Goal: Task Accomplishment & Management: Manage account settings

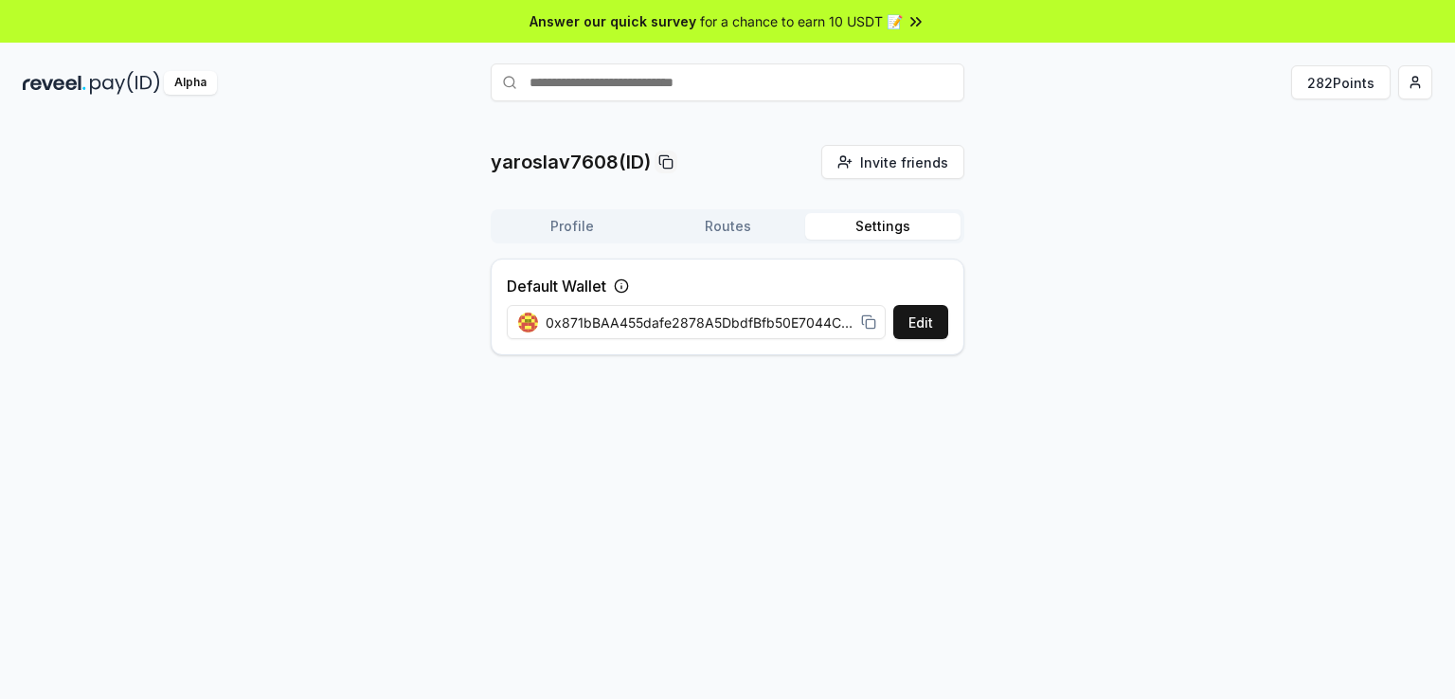
click at [742, 231] on button "Routes" at bounding box center [727, 226] width 155 height 27
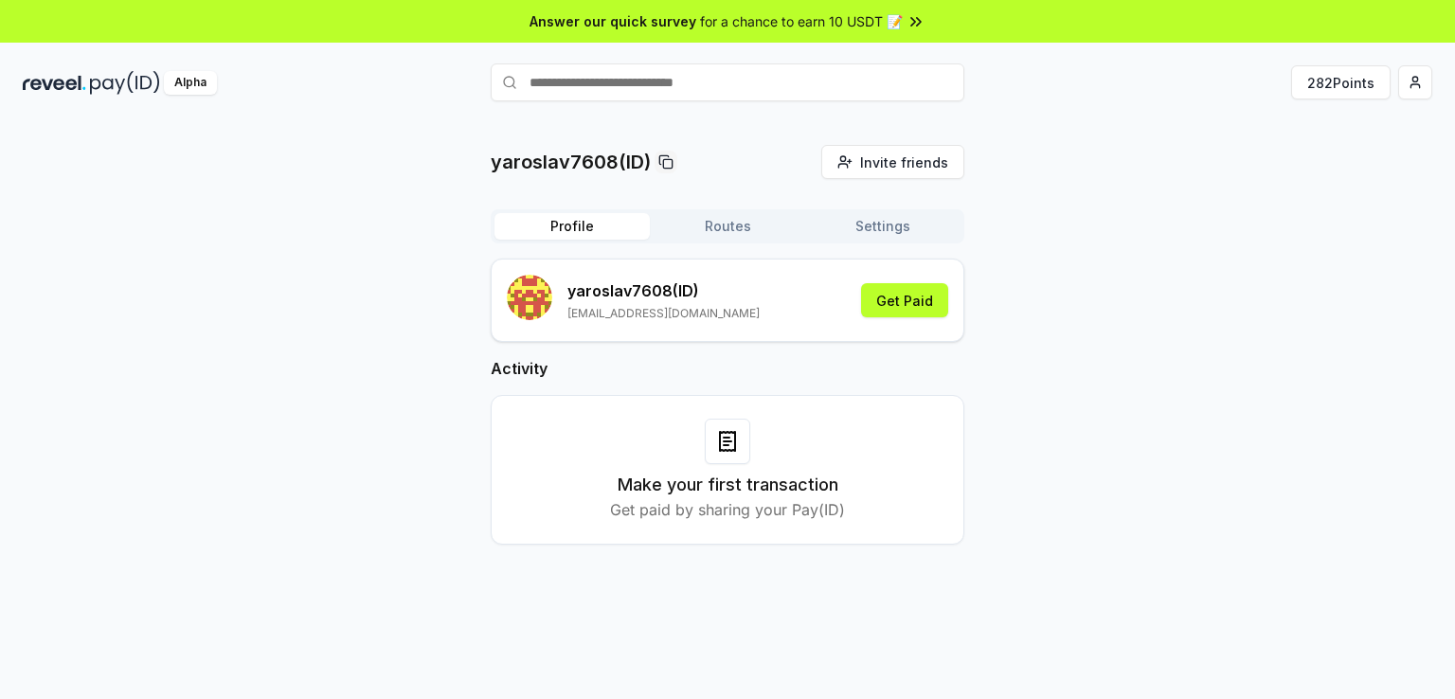
click at [549, 232] on button "Profile" at bounding box center [572, 226] width 155 height 27
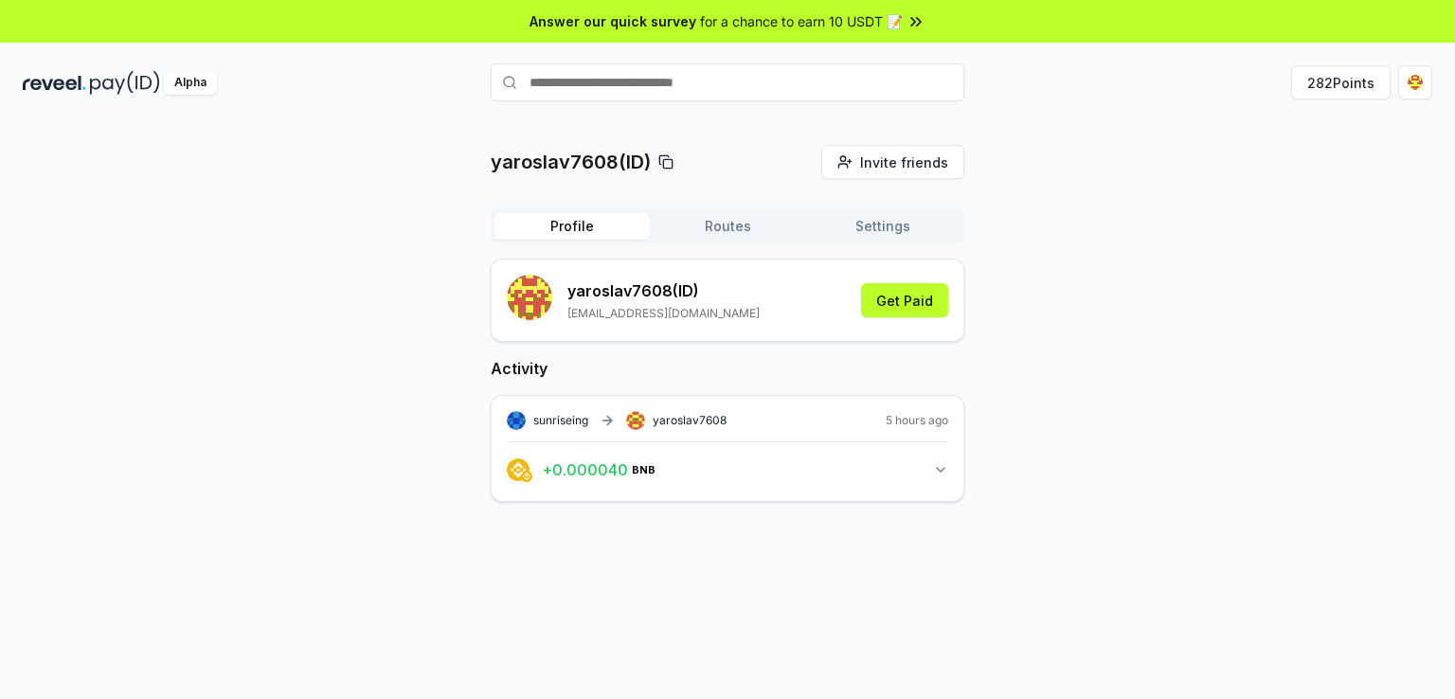
click at [946, 475] on icon "button" at bounding box center [940, 469] width 15 height 15
click at [731, 554] on link "View transaction" at bounding box center [739, 551] width 75 height 11
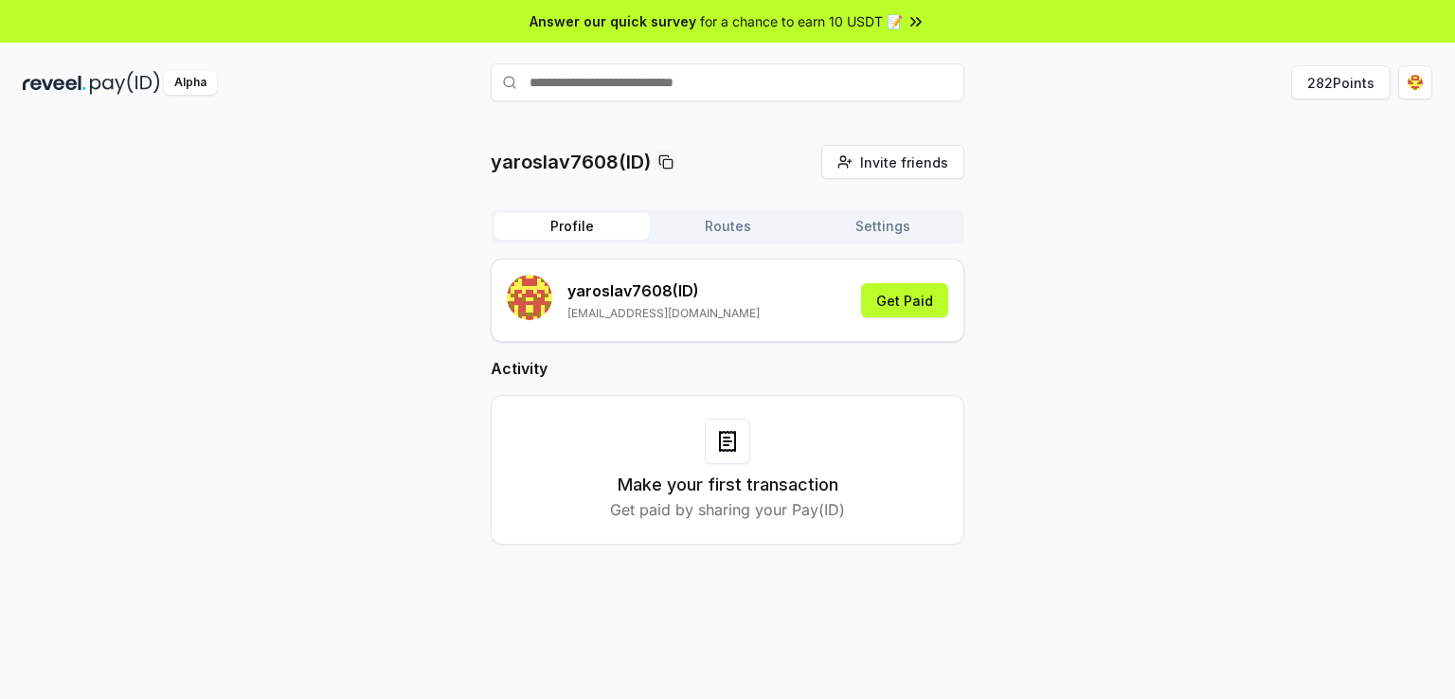
click at [750, 223] on button "Routes" at bounding box center [727, 226] width 155 height 27
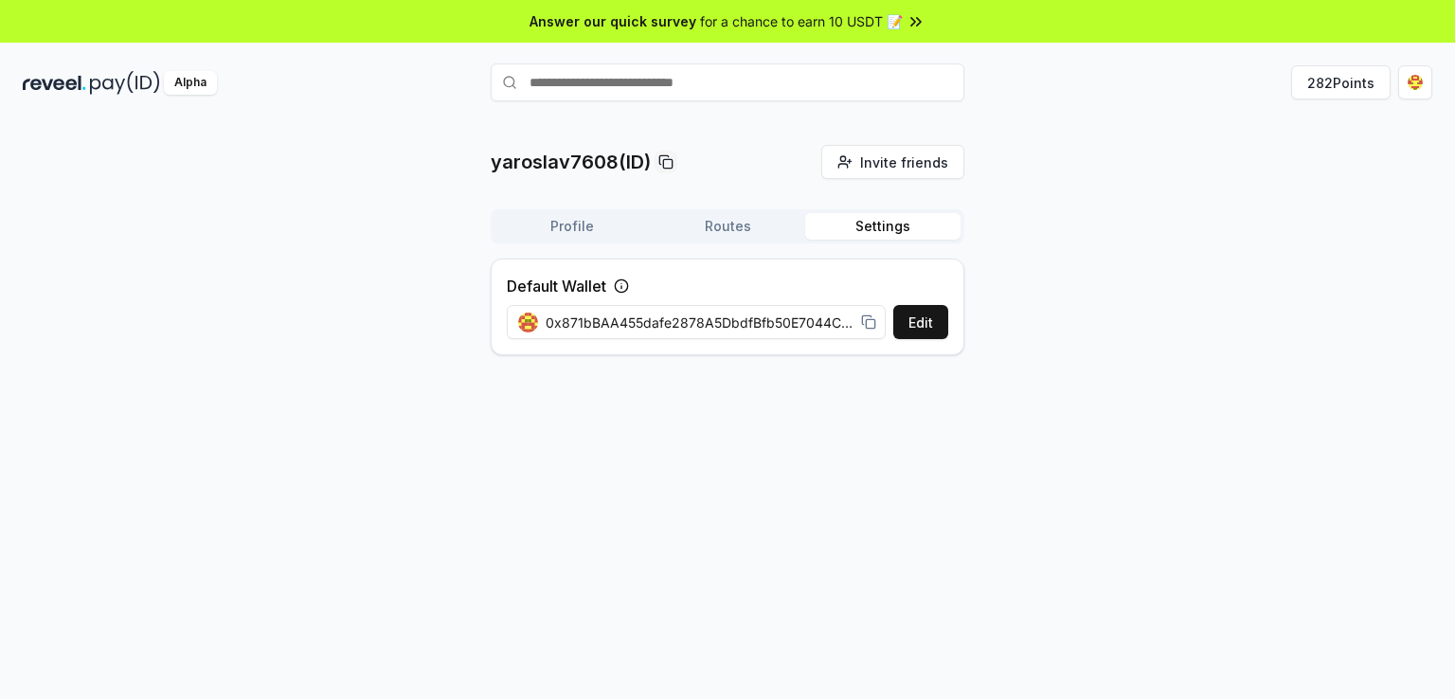
click at [882, 223] on button "Settings" at bounding box center [882, 226] width 155 height 27
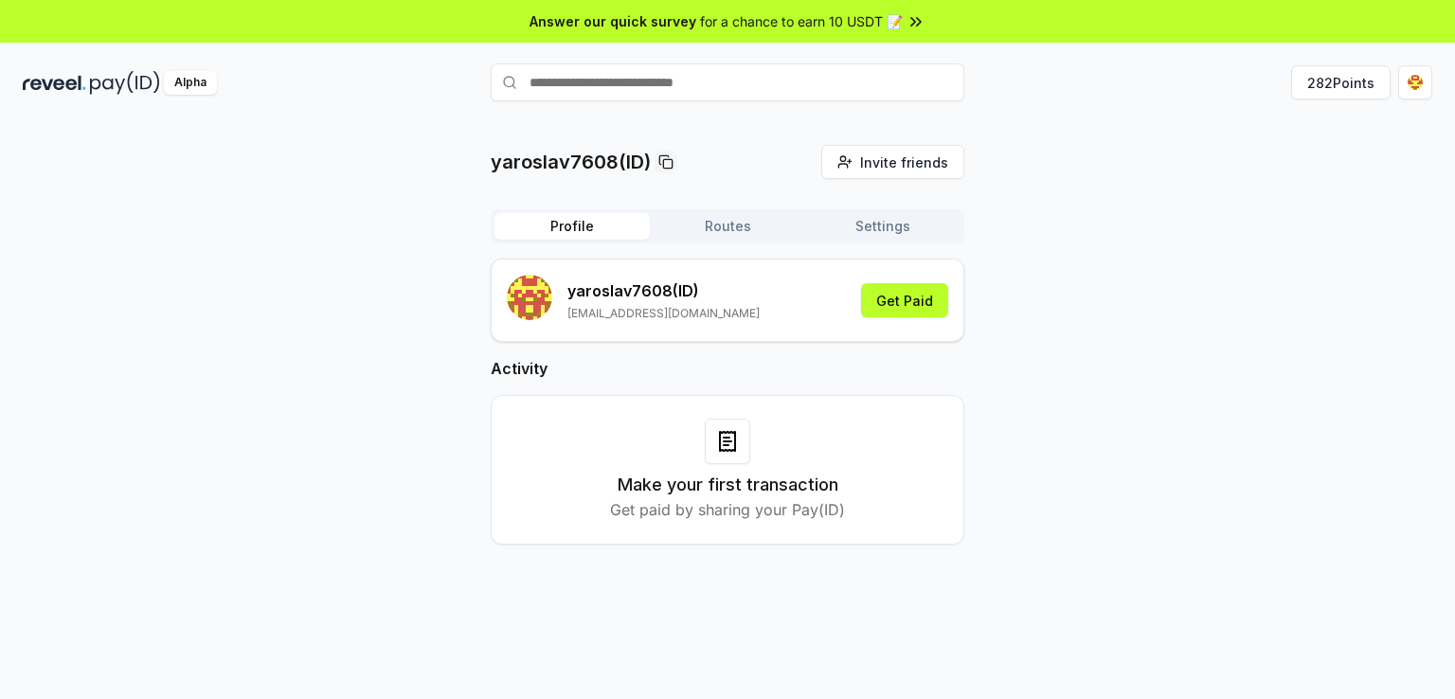
click at [558, 223] on button "Profile" at bounding box center [572, 226] width 155 height 27
click at [710, 462] on div at bounding box center [727, 441] width 45 height 45
click at [731, 445] on icon at bounding box center [727, 441] width 23 height 23
click at [878, 304] on button "Get Paid" at bounding box center [904, 300] width 87 height 34
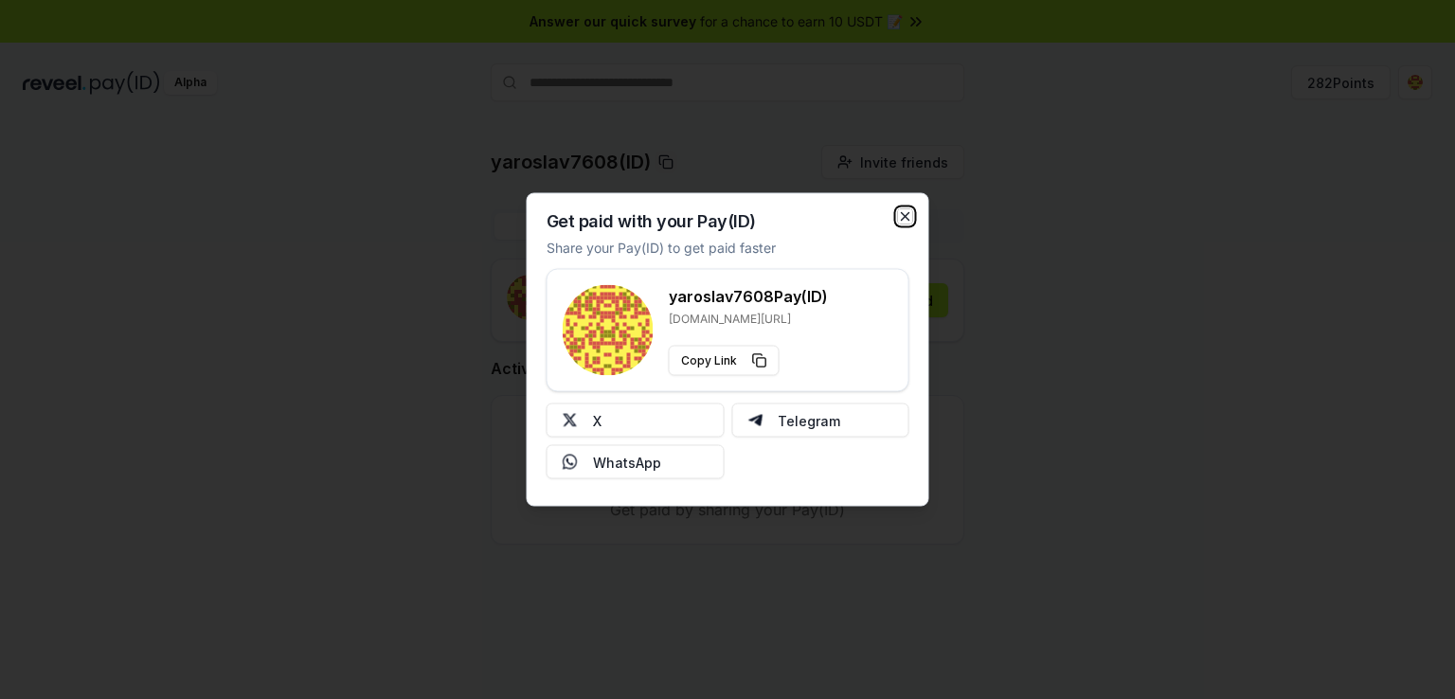
click at [910, 217] on icon "button" at bounding box center [905, 216] width 15 height 15
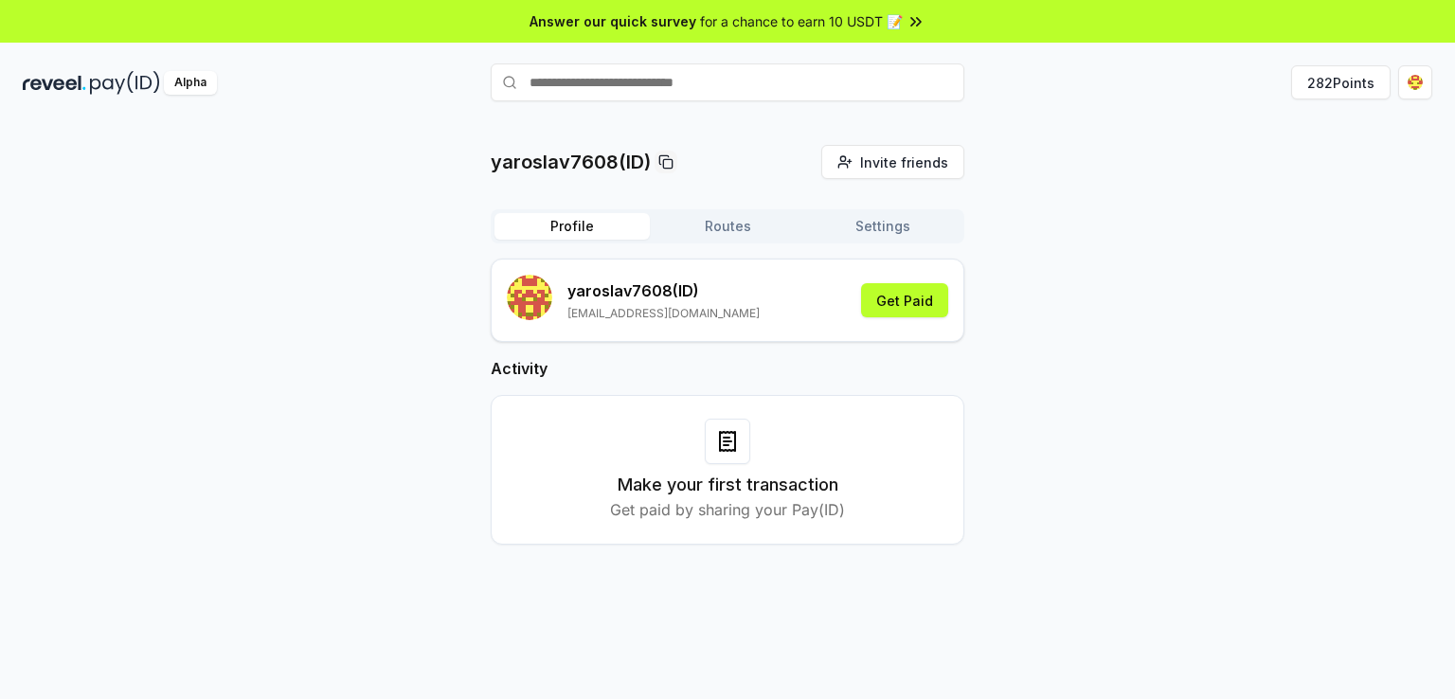
drag, startPoint x: 740, startPoint y: 244, endPoint x: 745, endPoint y: 226, distance: 18.6
click at [740, 244] on div "Profile Routes Settings yaroslav7608 (ID) jarikmal054@gmail.com Get Paid Activi…" at bounding box center [728, 392] width 474 height 366
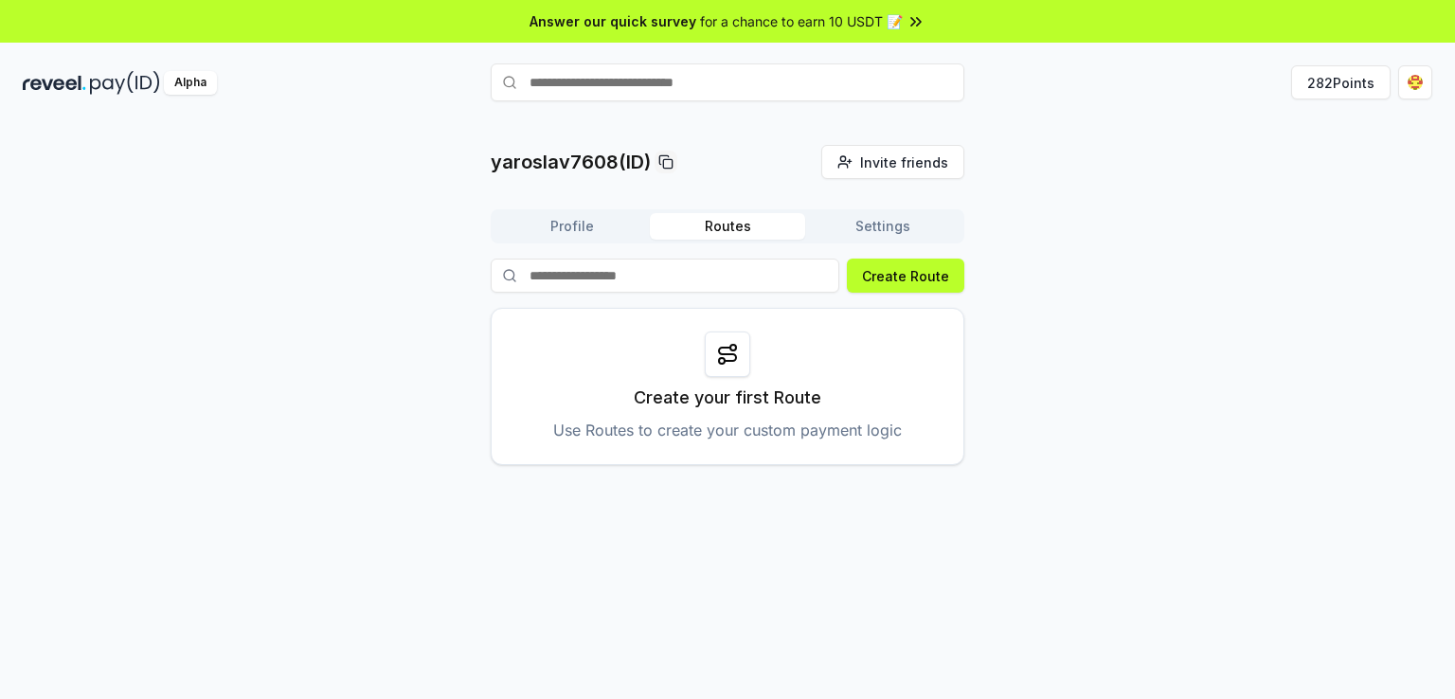
click at [746, 217] on button "Routes" at bounding box center [727, 226] width 155 height 27
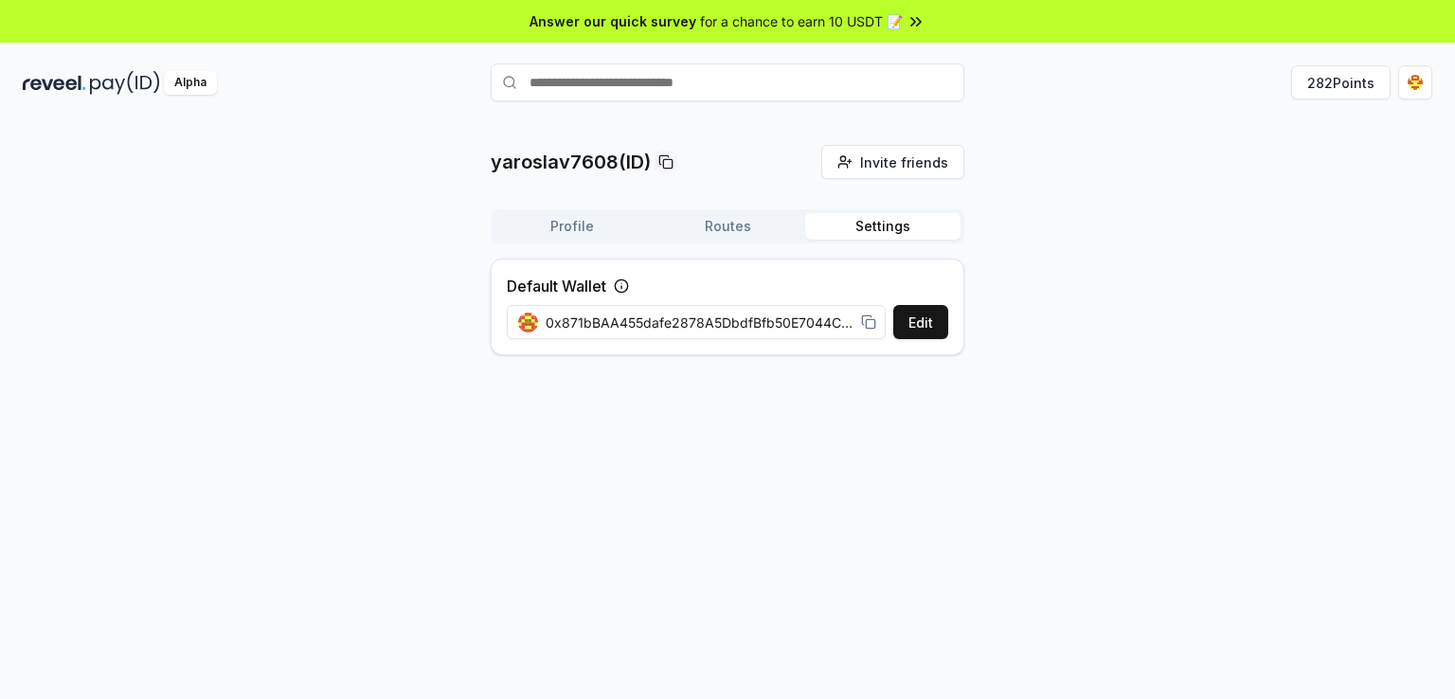
click at [843, 231] on button "Settings" at bounding box center [882, 226] width 155 height 27
click at [1398, 86] on div "282 Points" at bounding box center [1198, 82] width 468 height 34
click at [1402, 88] on html "Answer our quick survey for a chance to earn 10 USDT 📝 Alpha 282 Points yarosla…" at bounding box center [727, 349] width 1455 height 699
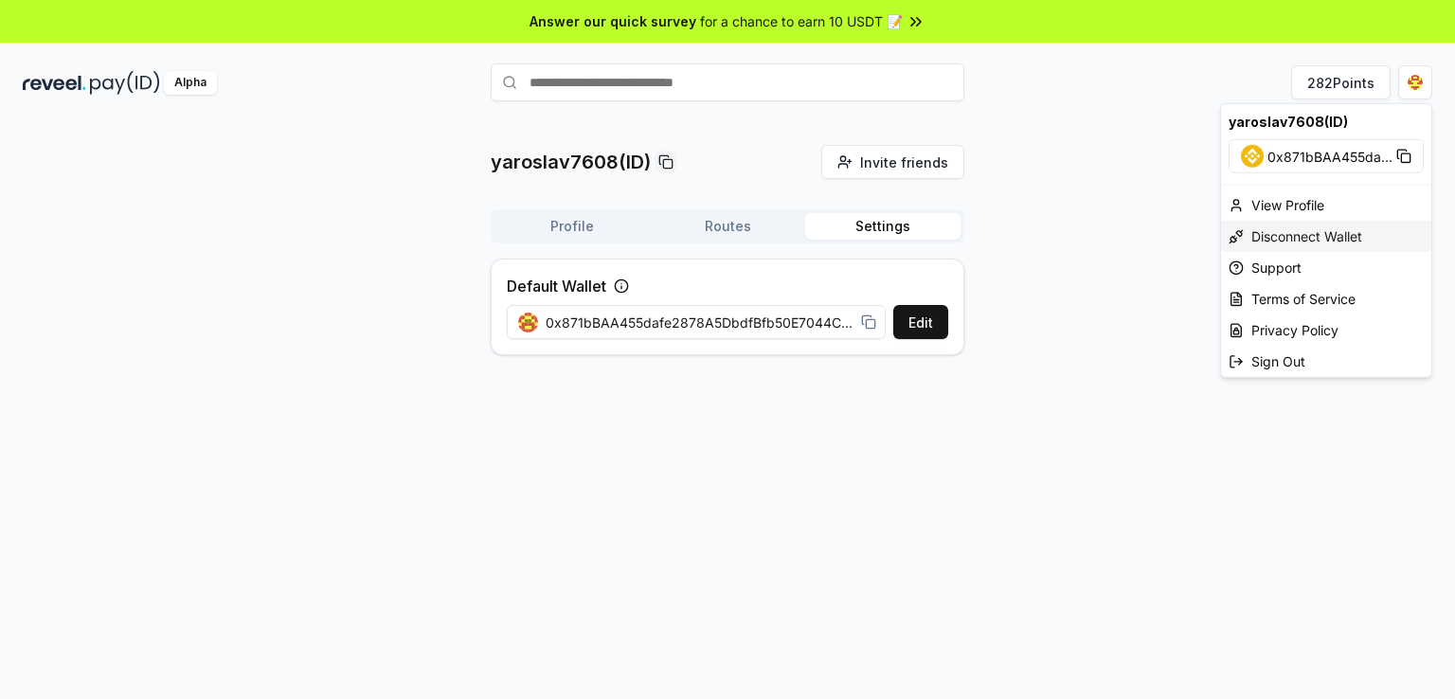
click at [1258, 230] on div "Disconnect Wallet" at bounding box center [1326, 236] width 210 height 31
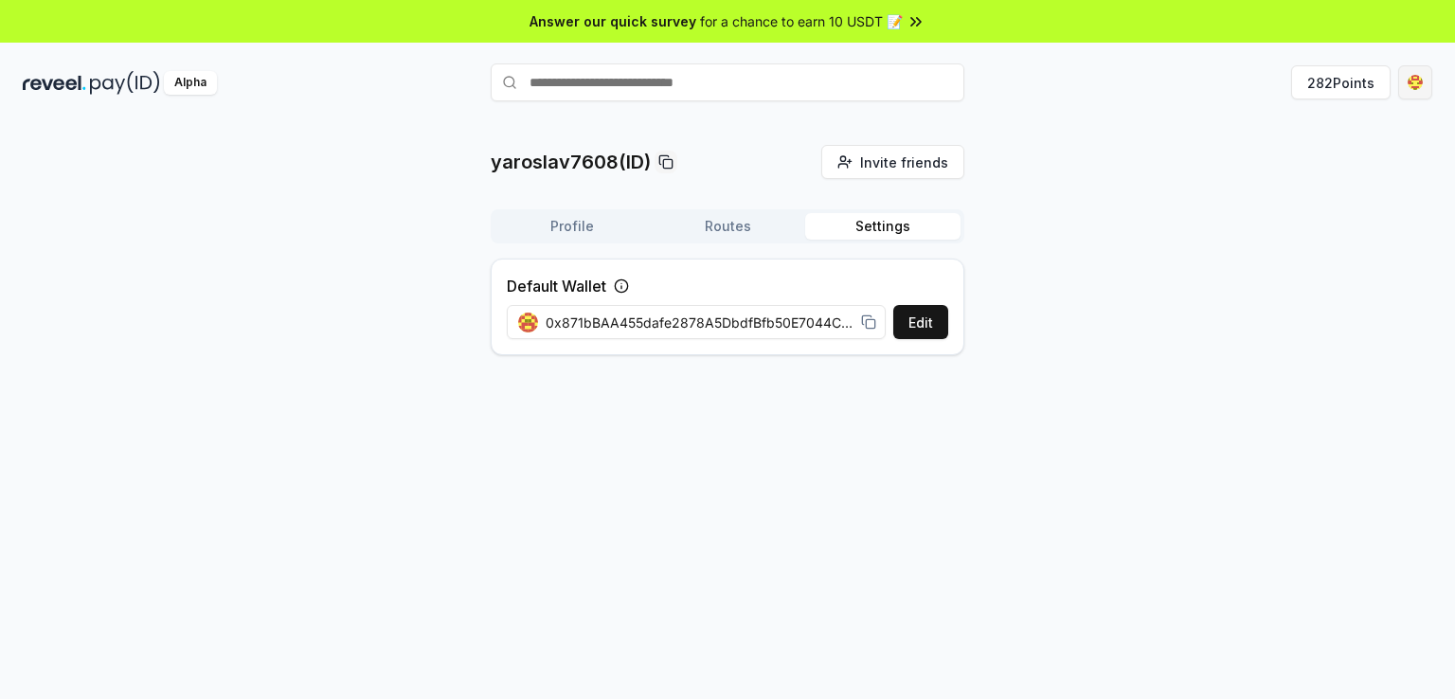
click at [1414, 81] on html "Answer our quick survey for a chance to earn 10 USDT 📝 Alpha 282 Points yarosla…" at bounding box center [727, 349] width 1455 height 699
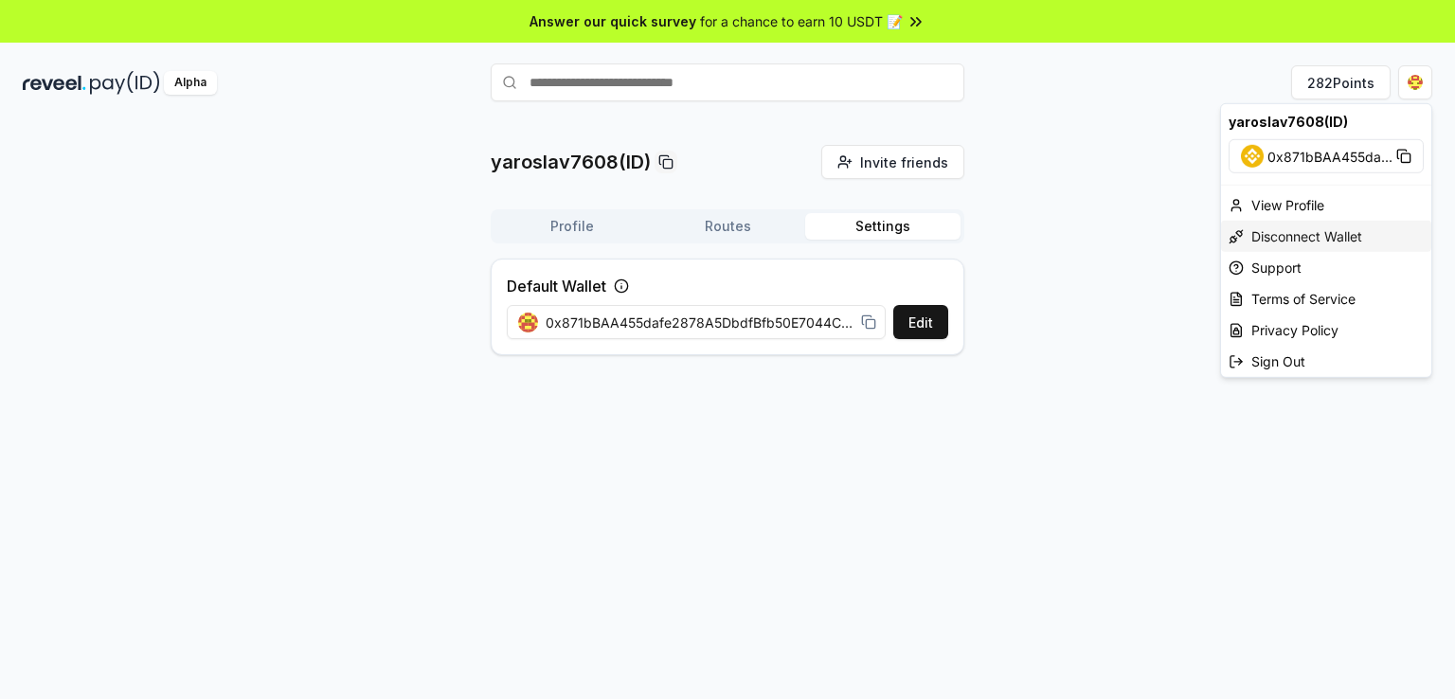
click at [1315, 228] on div "Disconnect Wallet" at bounding box center [1326, 236] width 210 height 31
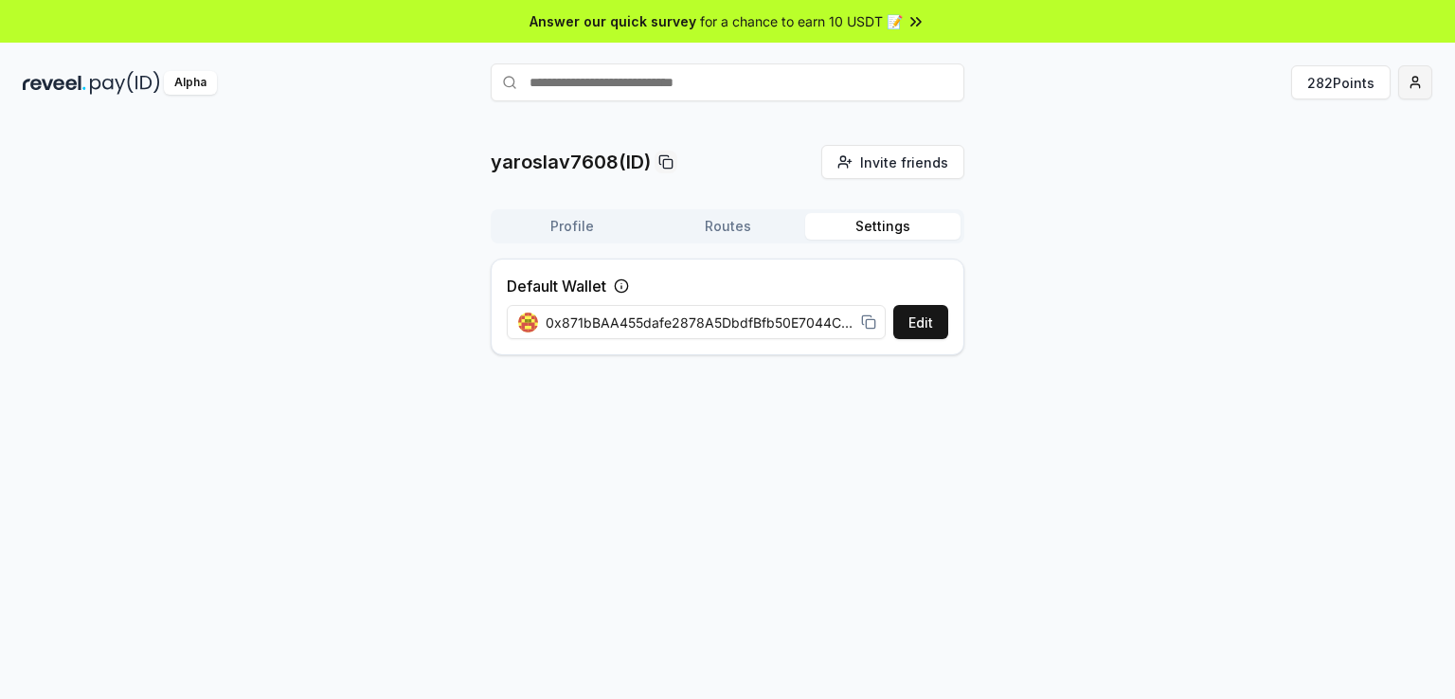
click at [1406, 74] on html "Answer our quick survey for a chance to earn 10 USDT 📝 Alpha 282 Points yarosla…" at bounding box center [727, 349] width 1455 height 699
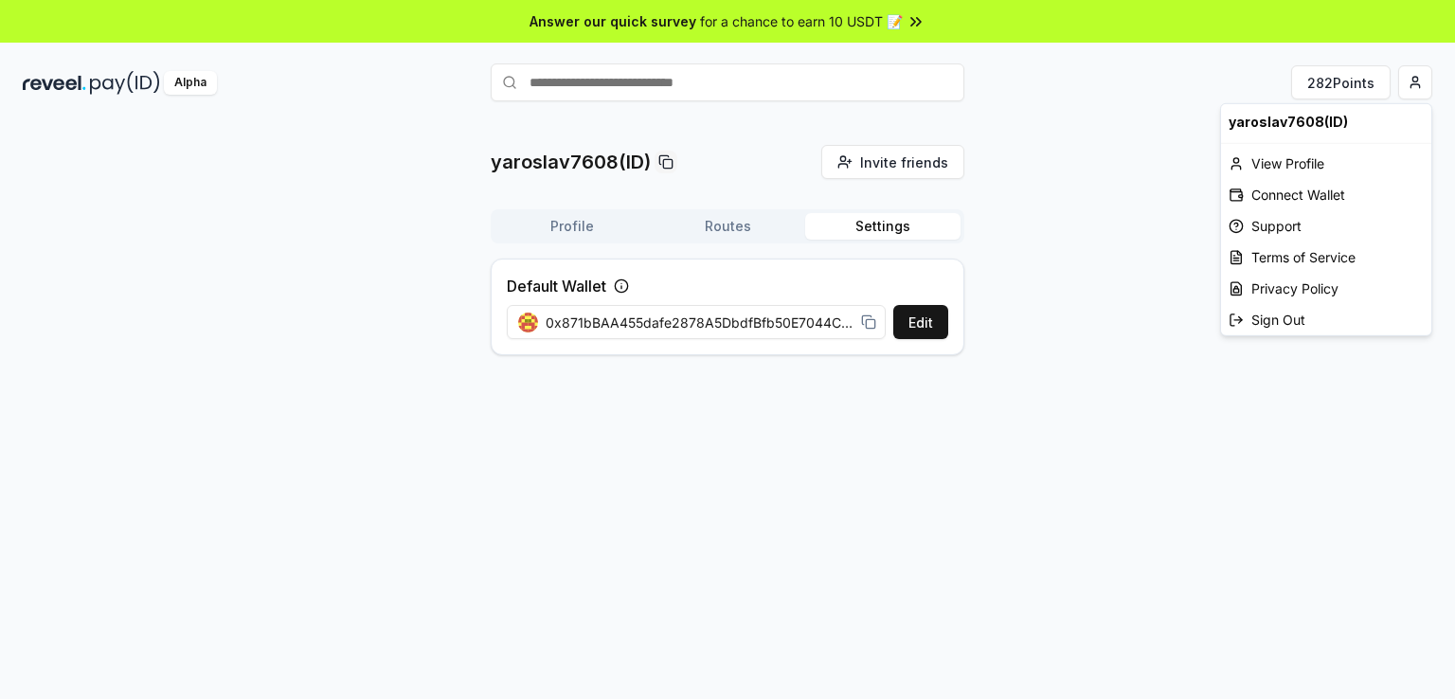
click at [621, 285] on html "Answer our quick survey for a chance to earn 10 USDT 📝 Alpha 282 Points yarosla…" at bounding box center [727, 349] width 1455 height 699
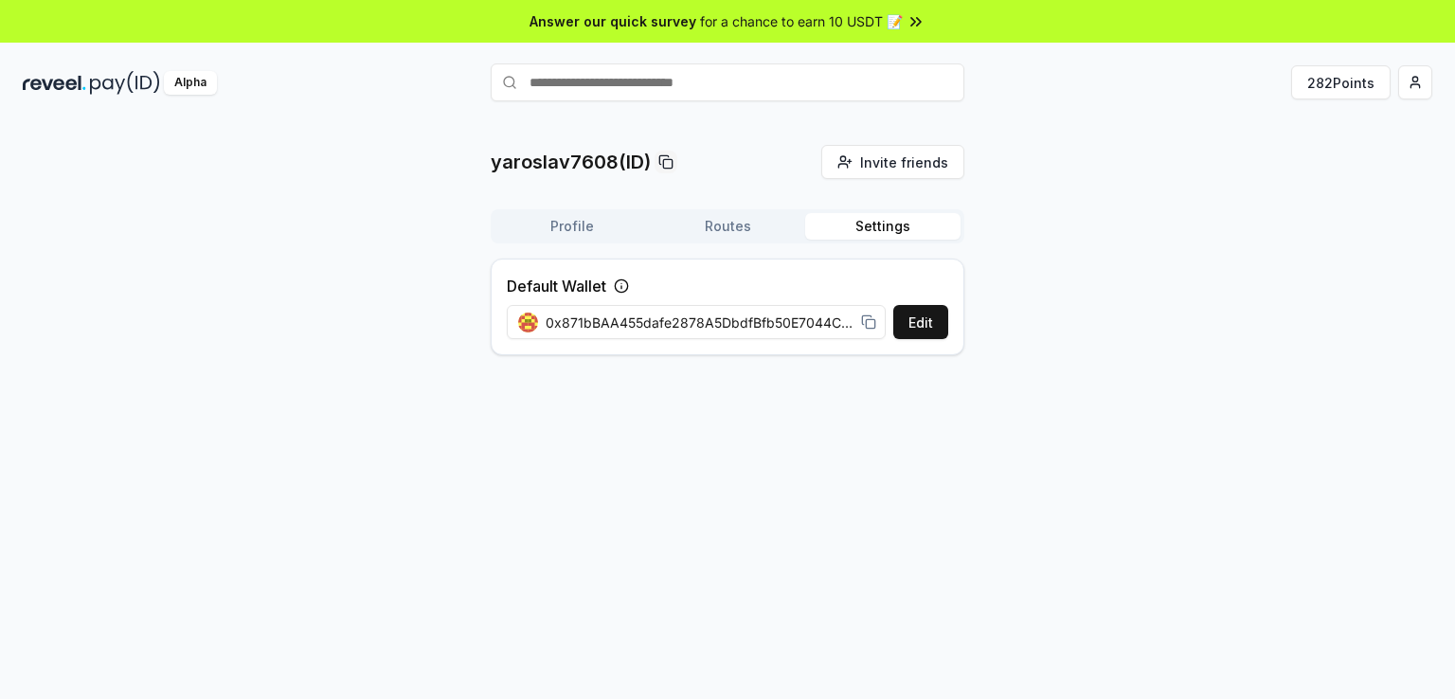
click at [621, 285] on icon at bounding box center [621, 286] width 15 height 15
click at [1434, 81] on div "Alpha 282 Points" at bounding box center [727, 82] width 1455 height 49
click at [1419, 86] on html "Answer our quick survey for a chance to earn 10 USDT 📝 Alpha 282 Points yarosla…" at bounding box center [727, 349] width 1455 height 699
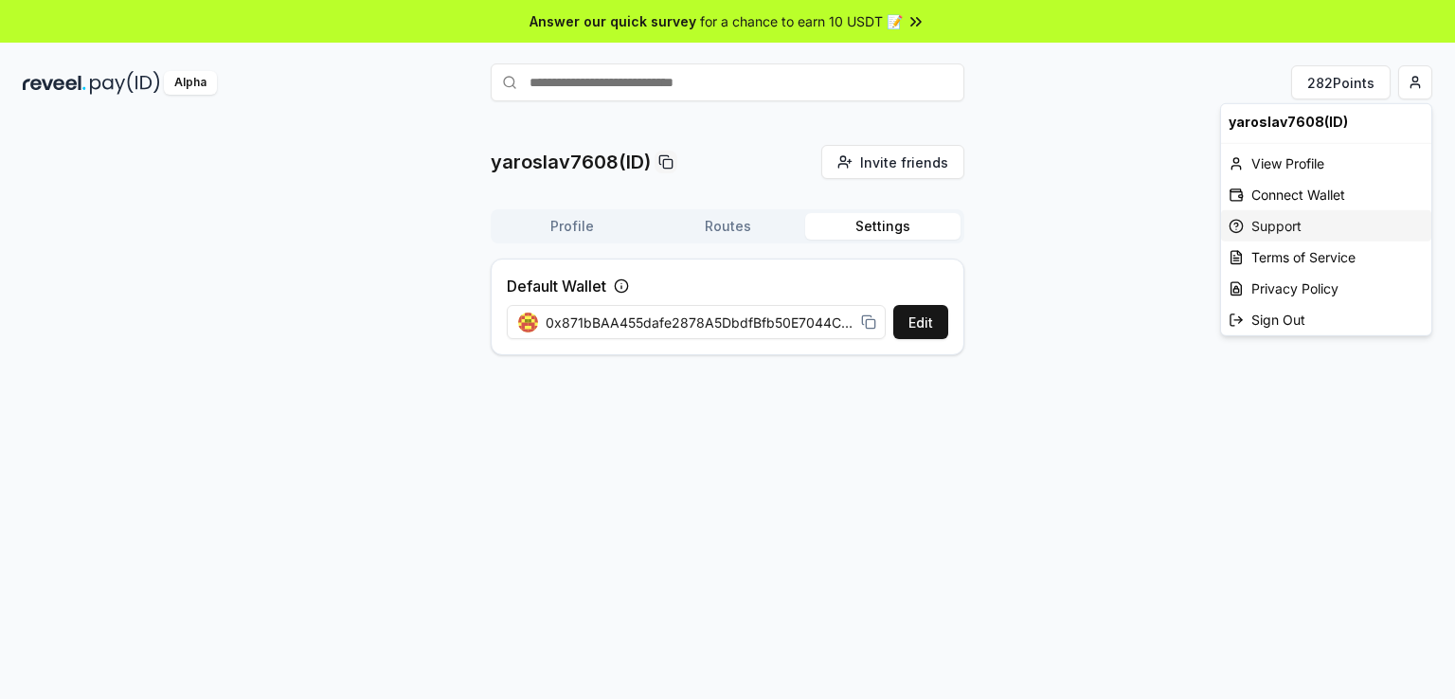
click at [1249, 221] on div "Support" at bounding box center [1326, 225] width 210 height 31
click at [1429, 82] on html "Answer our quick survey for a chance to earn 10 USDT 📝 Alpha 282 Points yarosla…" at bounding box center [727, 349] width 1455 height 699
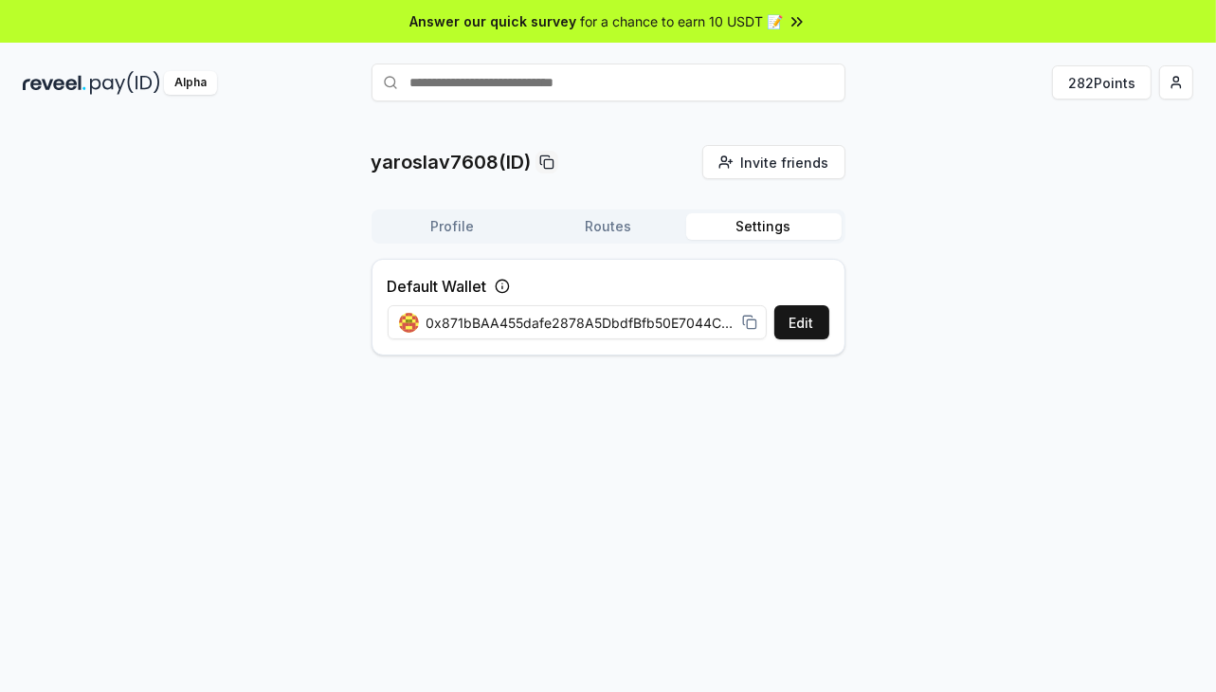
click at [747, 323] on icon at bounding box center [749, 322] width 15 height 15
click at [849, 415] on div "yaroslav7608(ID) Invite friends Invite Profile Routes Settings Default Wallet E…" at bounding box center [608, 426] width 1216 height 639
drag, startPoint x: 423, startPoint y: 319, endPoint x: 731, endPoint y: 325, distance: 308.0
click at [731, 325] on div "0x871bBAA455dafe2878A5DbdfBfb50E7044Ca01B9" at bounding box center [578, 323] width 358 height 20
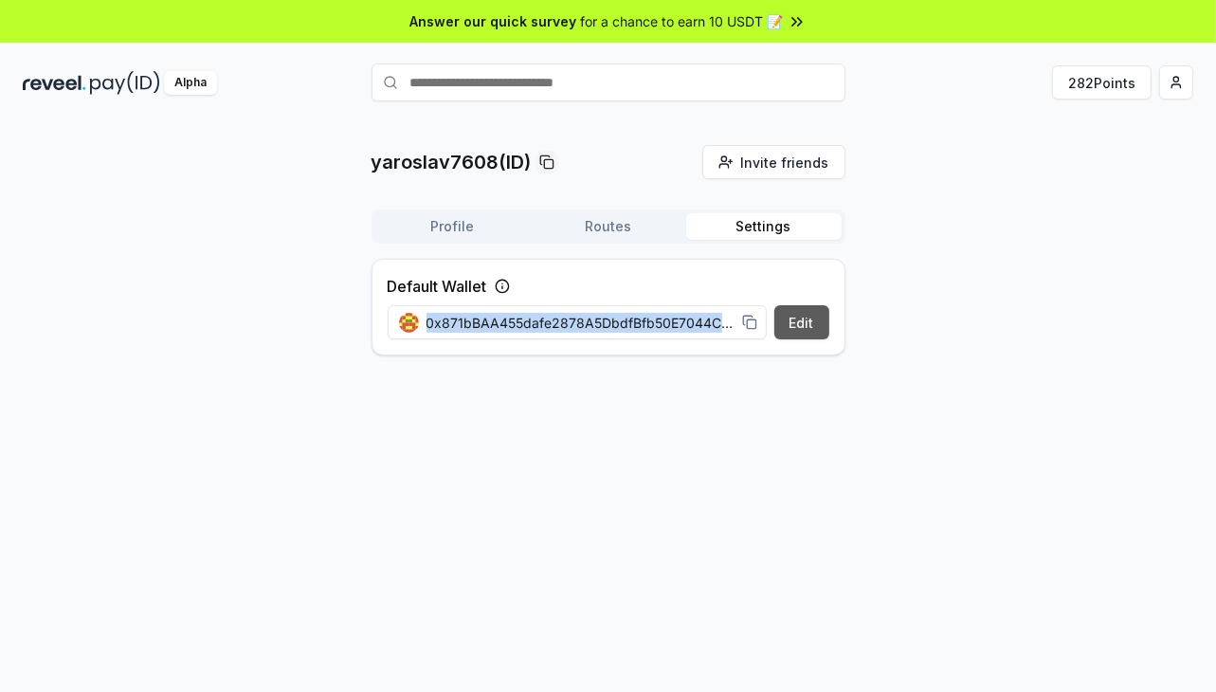
click at [807, 326] on button "Edit" at bounding box center [801, 322] width 55 height 34
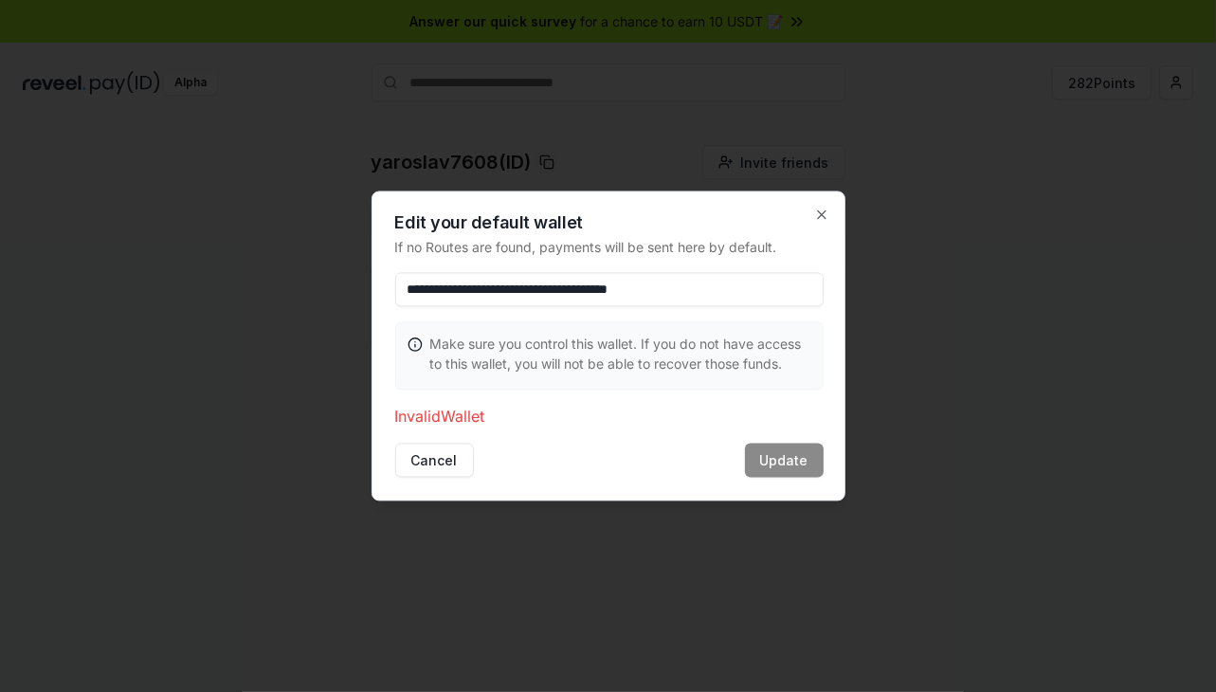
drag, startPoint x: 754, startPoint y: 278, endPoint x: 418, endPoint y: 285, distance: 336.4
click at [418, 285] on input "**********" at bounding box center [609, 290] width 428 height 34
click at [486, 288] on input "*" at bounding box center [609, 290] width 428 height 34
paste input "**********"
click at [410, 293] on input "**********" at bounding box center [609, 290] width 428 height 34
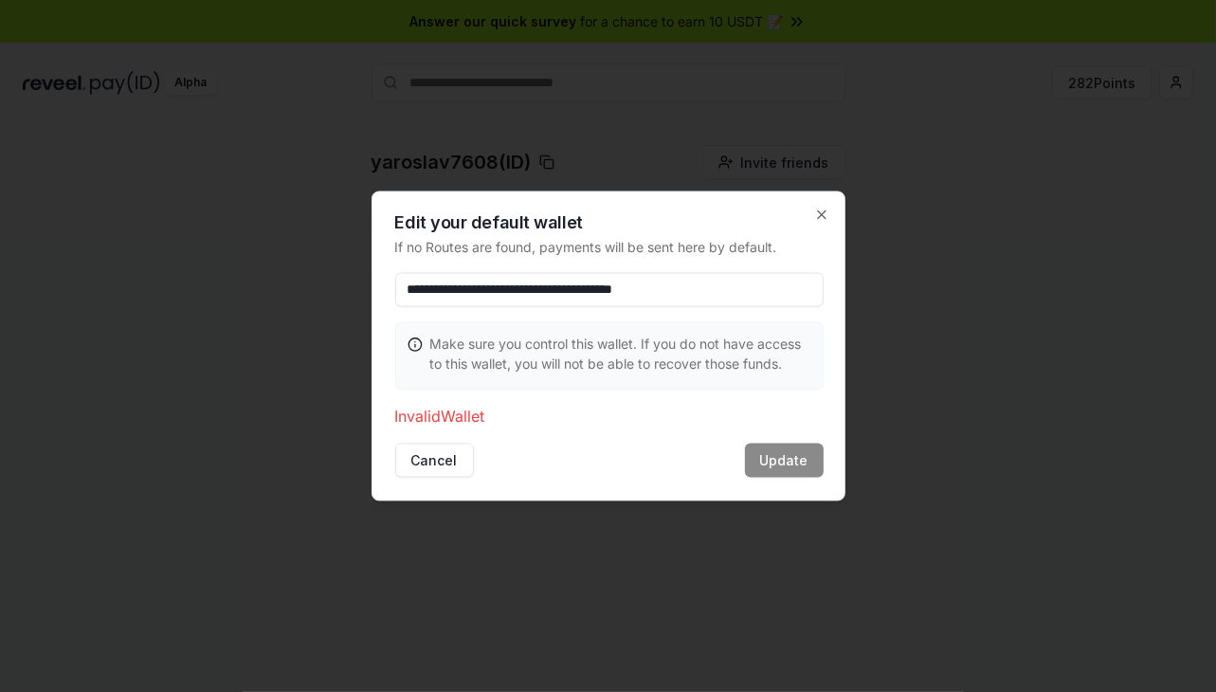
click at [417, 294] on input "**********" at bounding box center [609, 290] width 428 height 34
type input "**********"
click at [801, 465] on button "Update" at bounding box center [784, 460] width 79 height 34
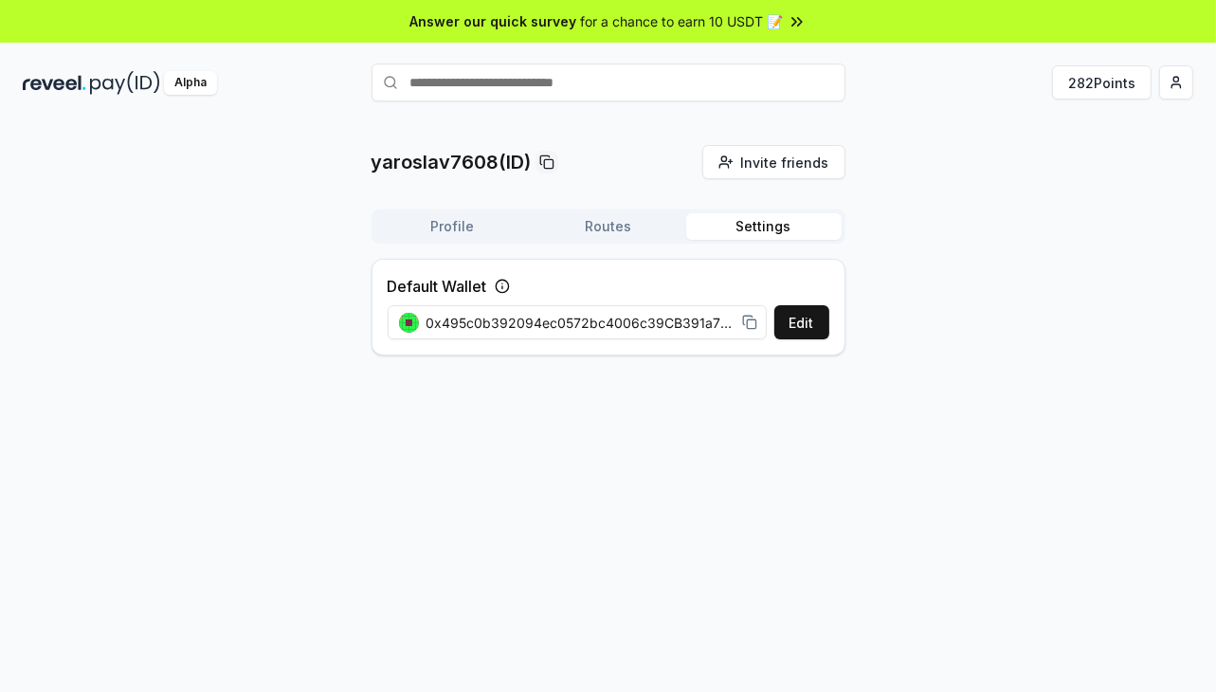
click at [993, 347] on div "yaroslav7608(ID) Invite friends Invite Profile Routes Settings Default Wallet E…" at bounding box center [608, 257] width 1170 height 225
click at [1182, 81] on html "Answer our quick survey for a chance to earn 10 USDT 📝 Alpha 282 Points yarosla…" at bounding box center [608, 346] width 1216 height 692
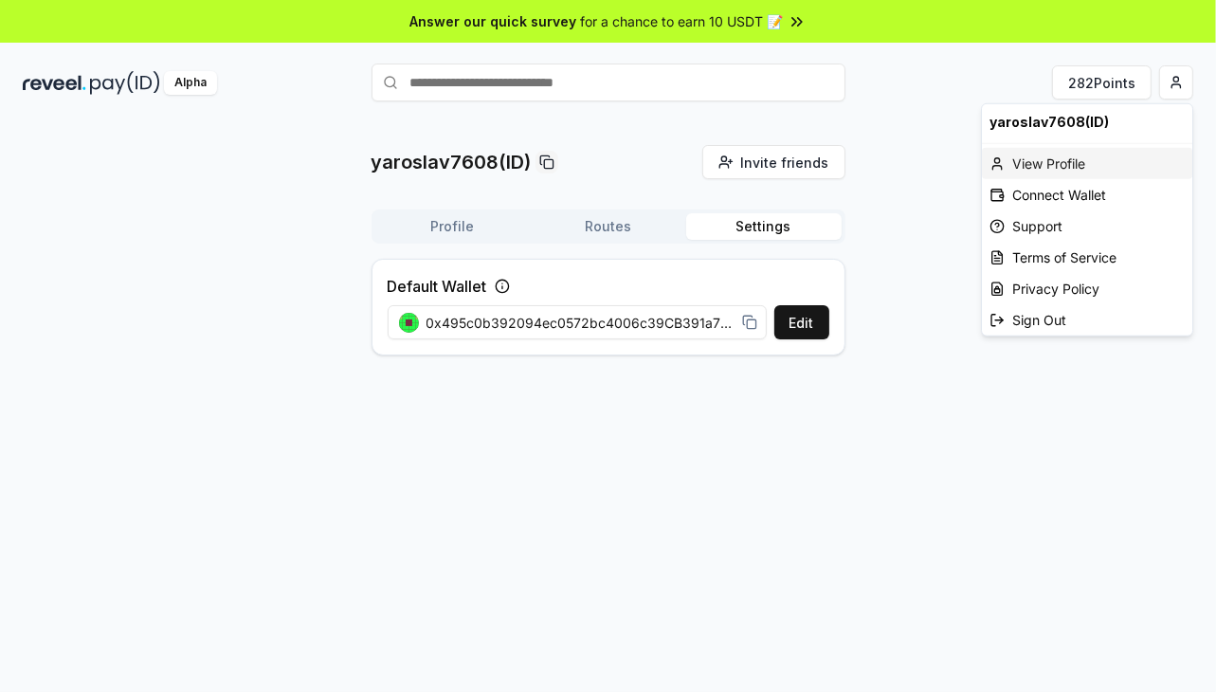
click at [1037, 164] on div "View Profile" at bounding box center [1087, 163] width 210 height 31
